Goal: Task Accomplishment & Management: Use online tool/utility

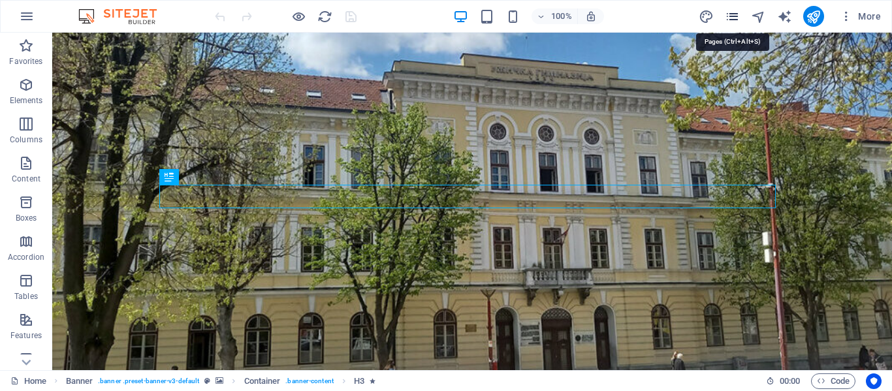
click at [728, 14] on icon "pages" at bounding box center [732, 16] width 15 height 15
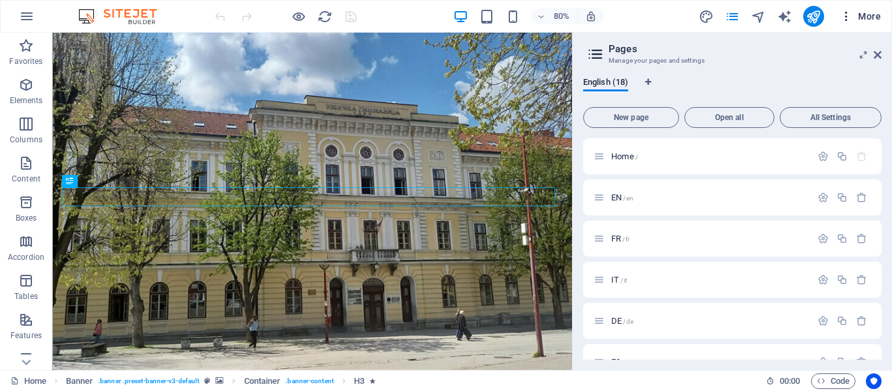
click at [866, 11] on span "More" at bounding box center [859, 16] width 41 height 13
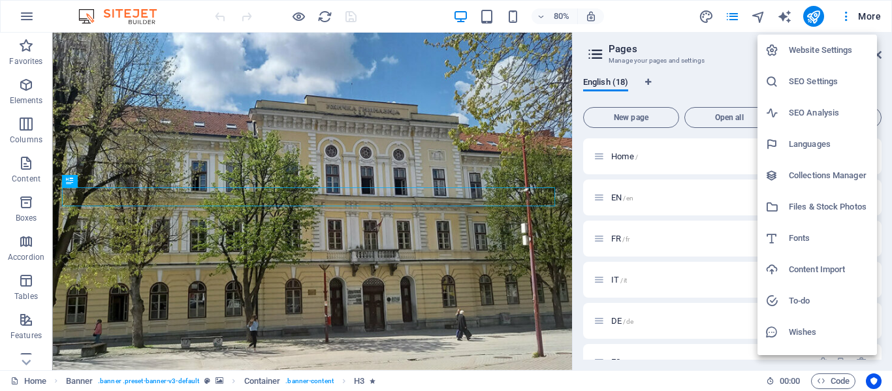
click at [804, 234] on h6 "Fonts" at bounding box center [829, 238] width 80 height 16
select select "popularity"
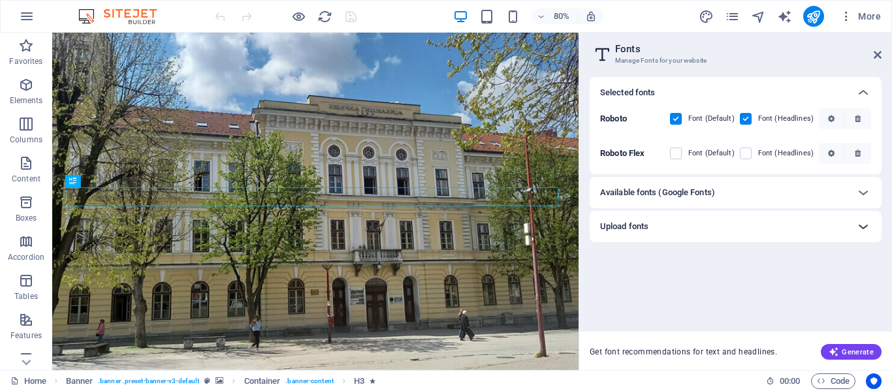
click at [858, 226] on icon at bounding box center [863, 227] width 16 height 16
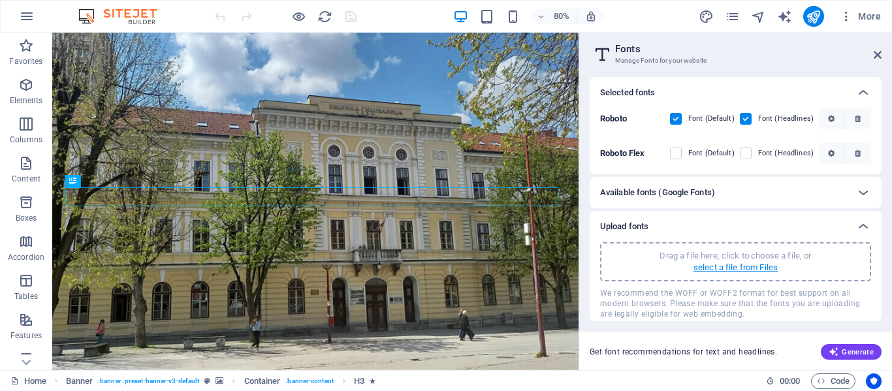
click at [751, 267] on p "select a file from Files" at bounding box center [735, 268] width 84 height 12
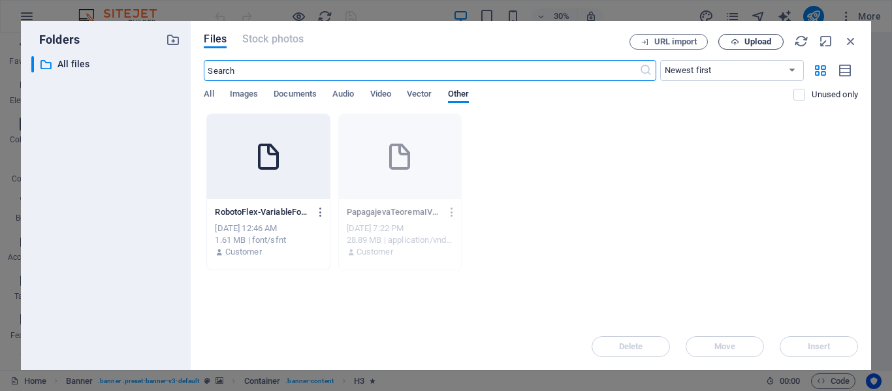
click at [763, 43] on span "Upload" at bounding box center [757, 42] width 27 height 8
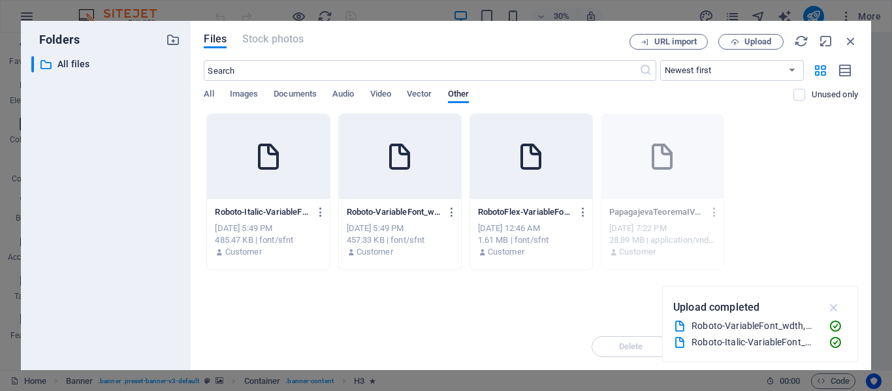
click at [834, 305] on icon "button" at bounding box center [833, 307] width 15 height 14
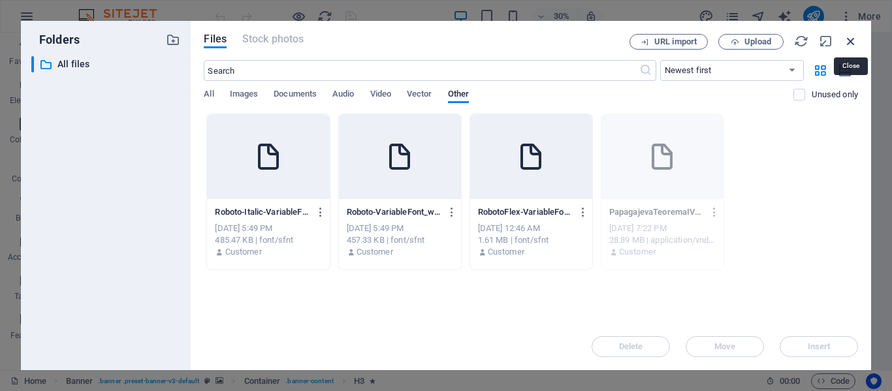
click at [853, 39] on icon "button" at bounding box center [850, 41] width 14 height 14
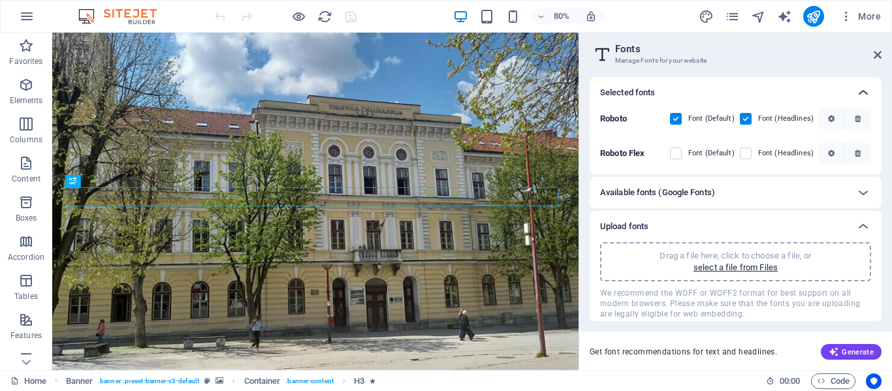
click at [860, 89] on icon at bounding box center [863, 93] width 16 height 16
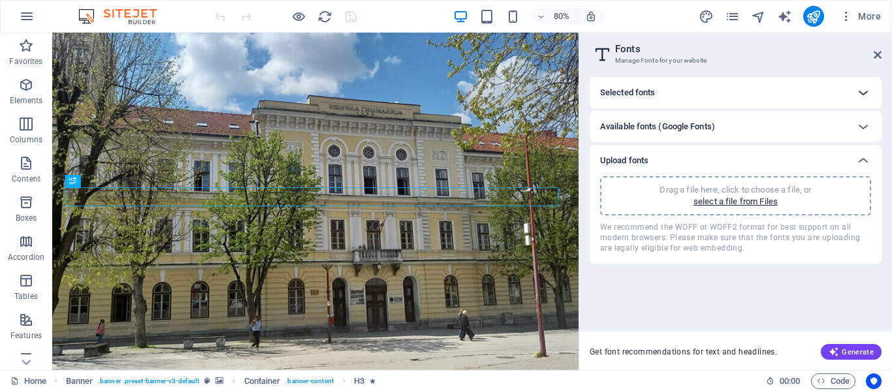
click at [860, 89] on icon at bounding box center [863, 93] width 16 height 16
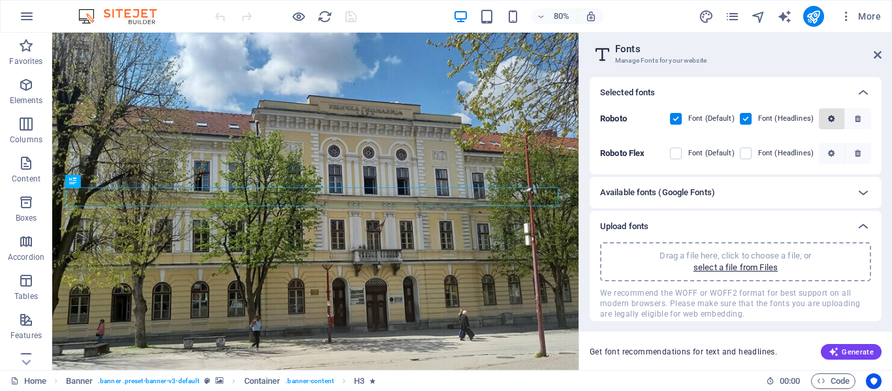
click at [830, 119] on icon "button" at bounding box center [831, 119] width 7 height 8
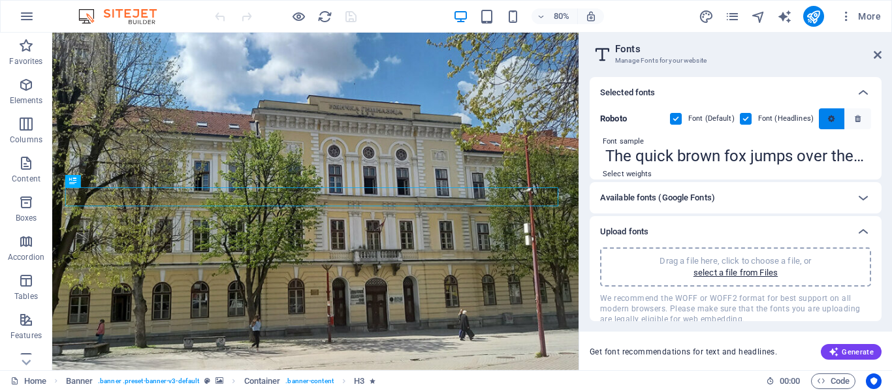
click at [830, 119] on icon "button" at bounding box center [831, 119] width 7 height 8
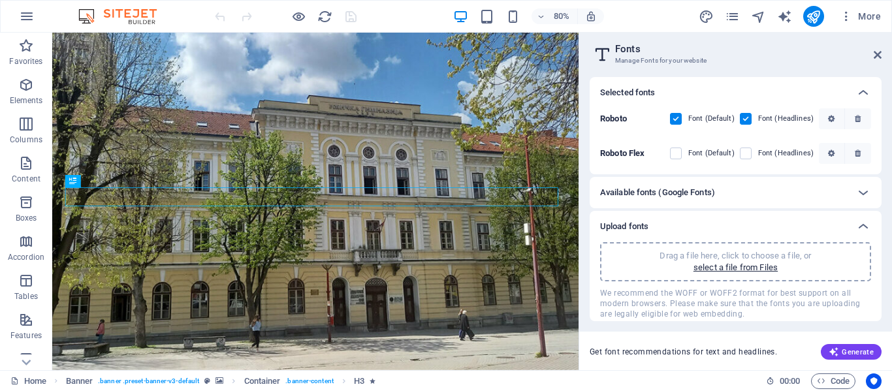
click at [841, 188] on div "Available fonts (Google Fonts)" at bounding box center [723, 193] width 247 height 16
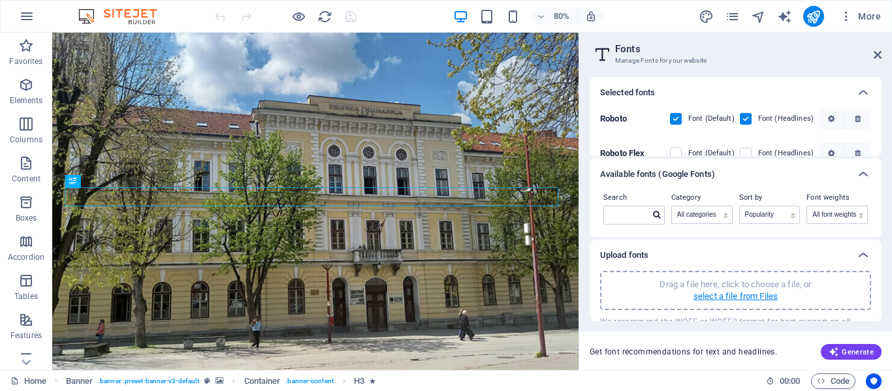
click at [738, 295] on p "select a file from Files" at bounding box center [735, 296] width 84 height 12
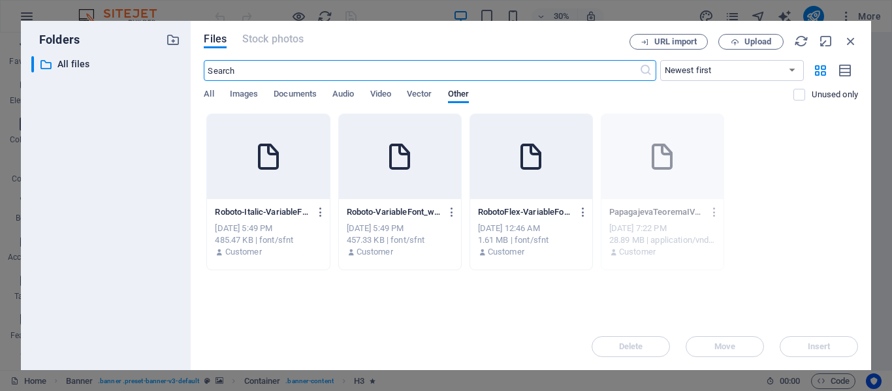
click at [502, 180] on div at bounding box center [531, 156] width 122 height 85
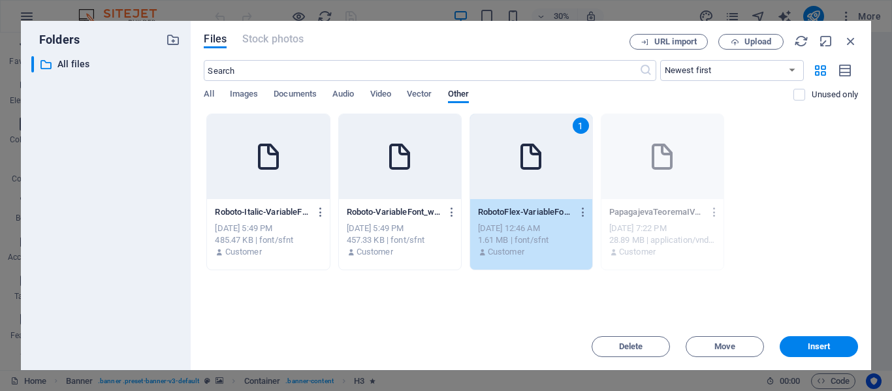
click at [359, 178] on div at bounding box center [400, 156] width 122 height 85
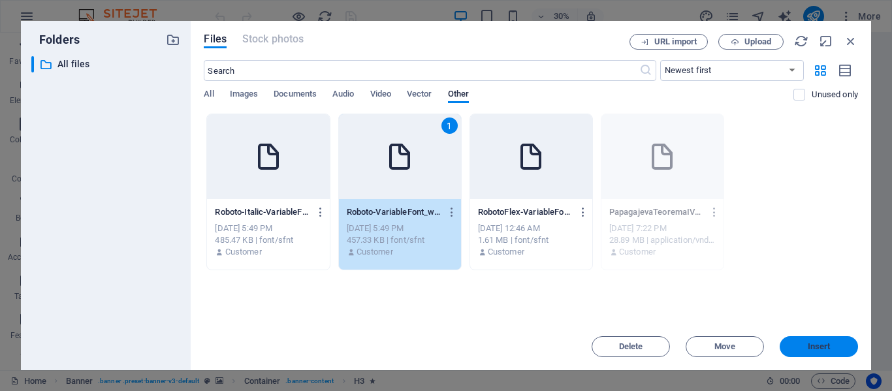
click at [811, 339] on button "Insert" at bounding box center [818, 346] width 78 height 21
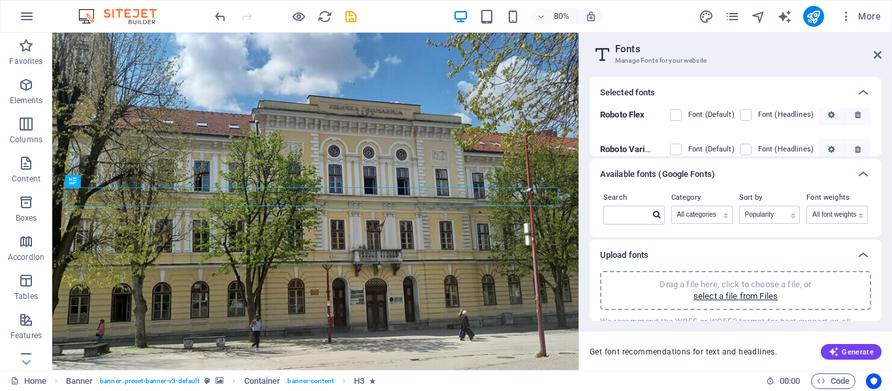
scroll to position [53, 0]
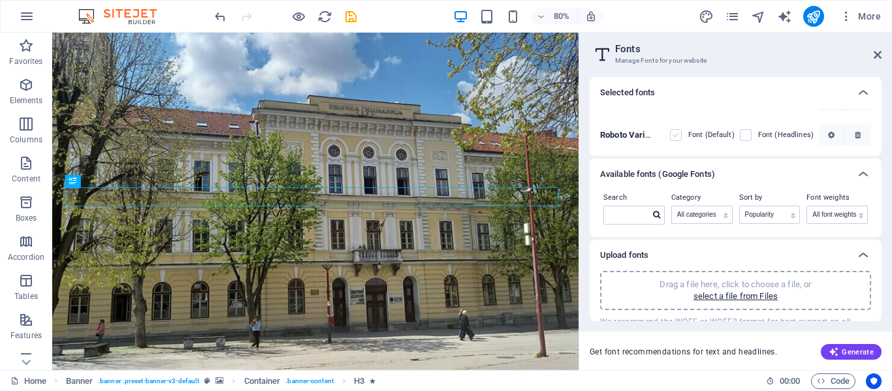
click at [670, 134] on label at bounding box center [676, 135] width 12 height 12
click at [0, 0] on dd4Ans_49aFMVWmaNt4X6Q "checkbox" at bounding box center [0, 0] width 0 height 0
click at [745, 136] on label at bounding box center [746, 135] width 12 height 12
click at [0, 0] on dd4Ans_49aFMVWmaNt4X6Q "checkbox" at bounding box center [0, 0] width 0 height 0
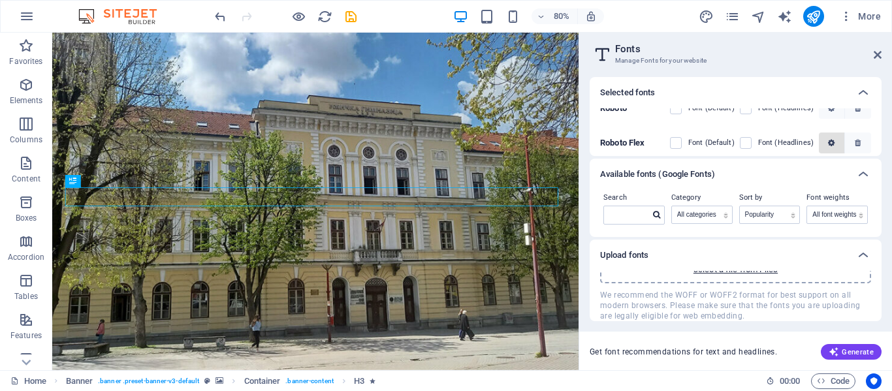
scroll to position [0, 0]
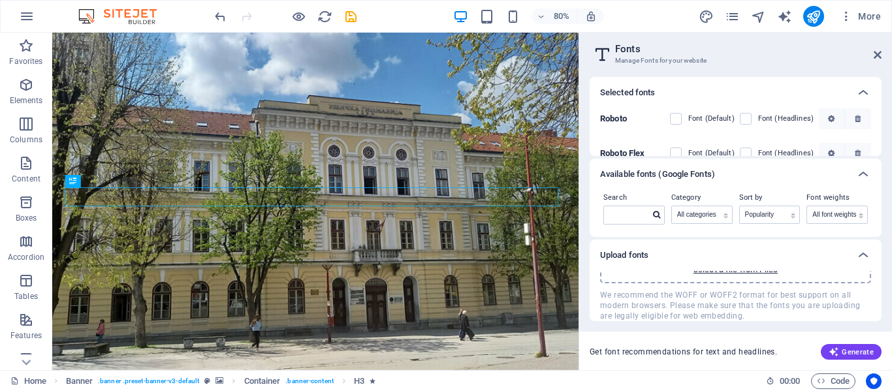
click at [883, 50] on aside "Fonts Manage Fonts for your website Selected fonts Roboto Font (Default) Font (…" at bounding box center [734, 201] width 313 height 337
click at [877, 54] on icon at bounding box center [877, 55] width 8 height 10
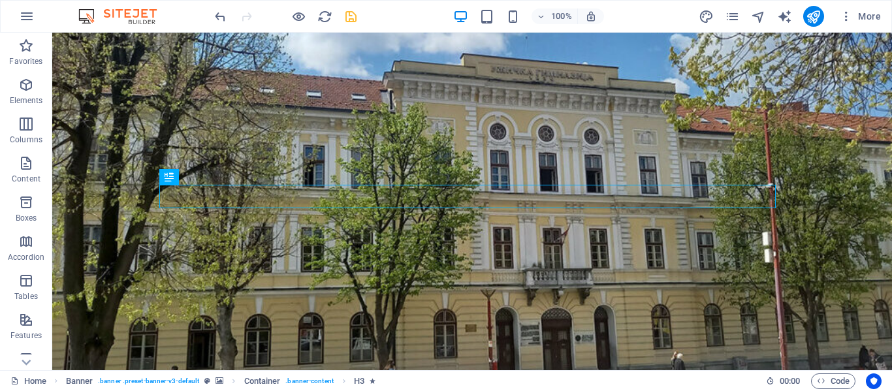
click at [349, 17] on icon "save" at bounding box center [350, 16] width 15 height 15
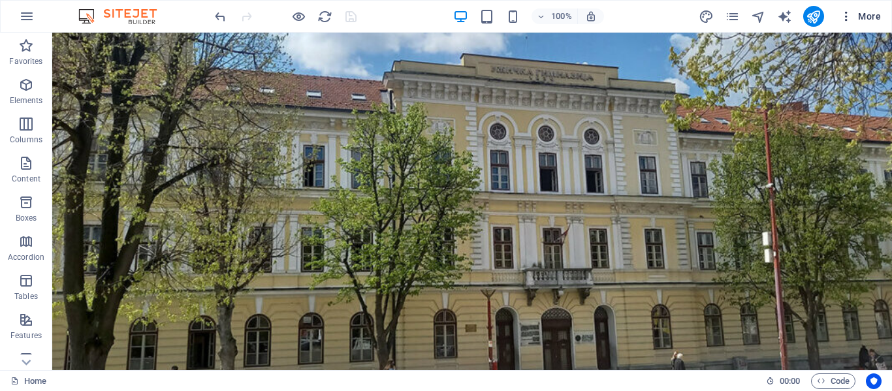
click at [873, 18] on span "More" at bounding box center [859, 16] width 41 height 13
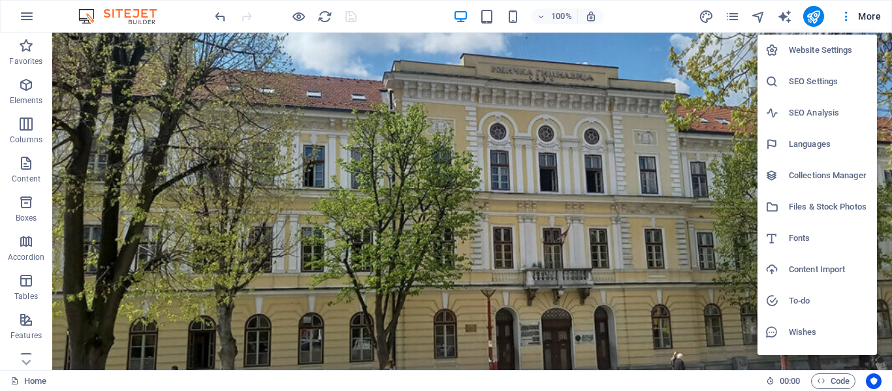
click at [802, 234] on h6 "Fonts" at bounding box center [829, 238] width 80 height 16
select select "popularity"
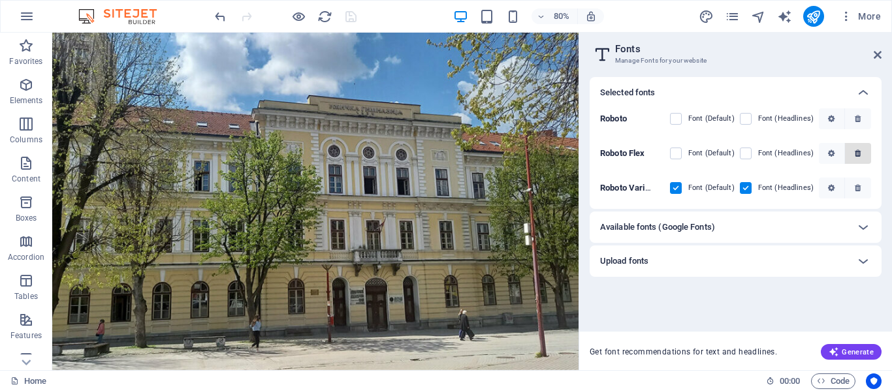
click at [859, 149] on icon "button" at bounding box center [857, 153] width 6 height 8
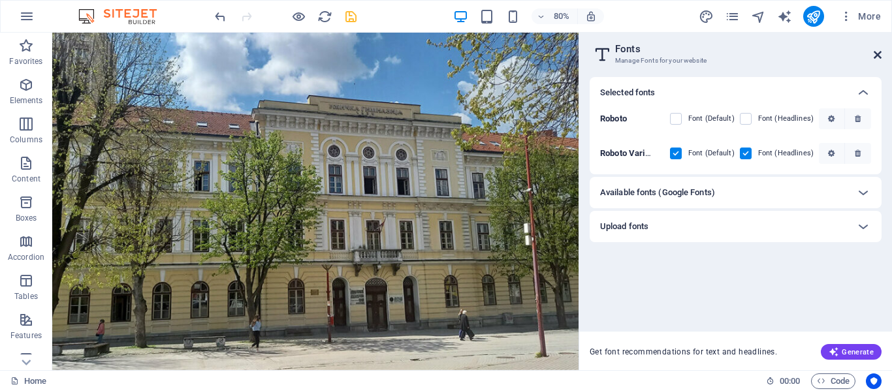
drag, startPoint x: 874, startPoint y: 55, endPoint x: 817, endPoint y: 30, distance: 62.8
click at [874, 55] on icon at bounding box center [877, 55] width 8 height 10
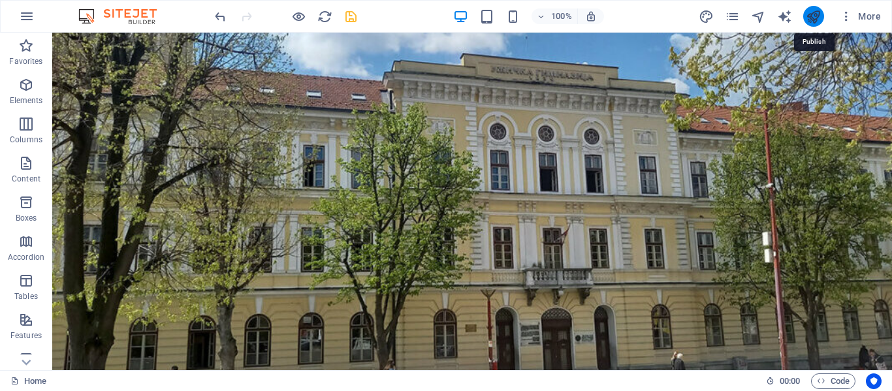
click at [814, 12] on icon "publish" at bounding box center [813, 16] width 15 height 15
